Goal: Find contact information: Find contact information

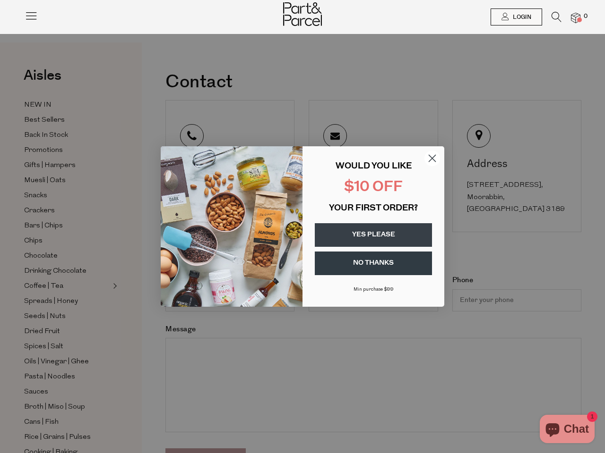
click at [302, 227] on div "WOULD YOU LIKE $10 OFF YOUR FIRST ORDER? YES PLEASE NO THANKS [PERSON_NAME] pur…" at bounding box center [368, 227] width 132 height 142
click at [31, 19] on icon at bounding box center [31, 15] width 13 height 13
click at [0, 0] on div at bounding box center [0, 0] width 0 height 0
click at [556, 19] on icon at bounding box center [556, 17] width 10 height 10
click at [0, 0] on div "Search" at bounding box center [0, 0] width 0 height 0
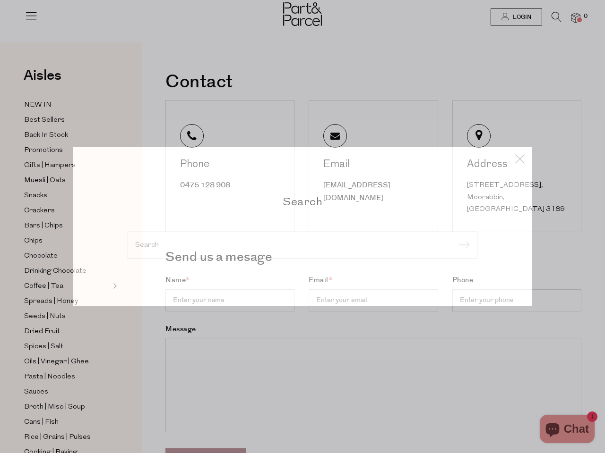
click at [432, 158] on div "Search" at bounding box center [302, 226] width 458 height 159
click at [373, 235] on form at bounding box center [303, 245] width 350 height 27
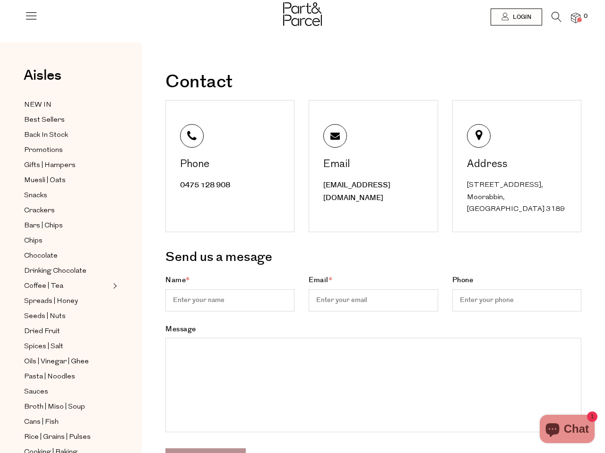
click at [373, 264] on h3 "Send us a mesage" at bounding box center [373, 258] width 416 height 22
